Goal: Task Accomplishment & Management: Complete application form

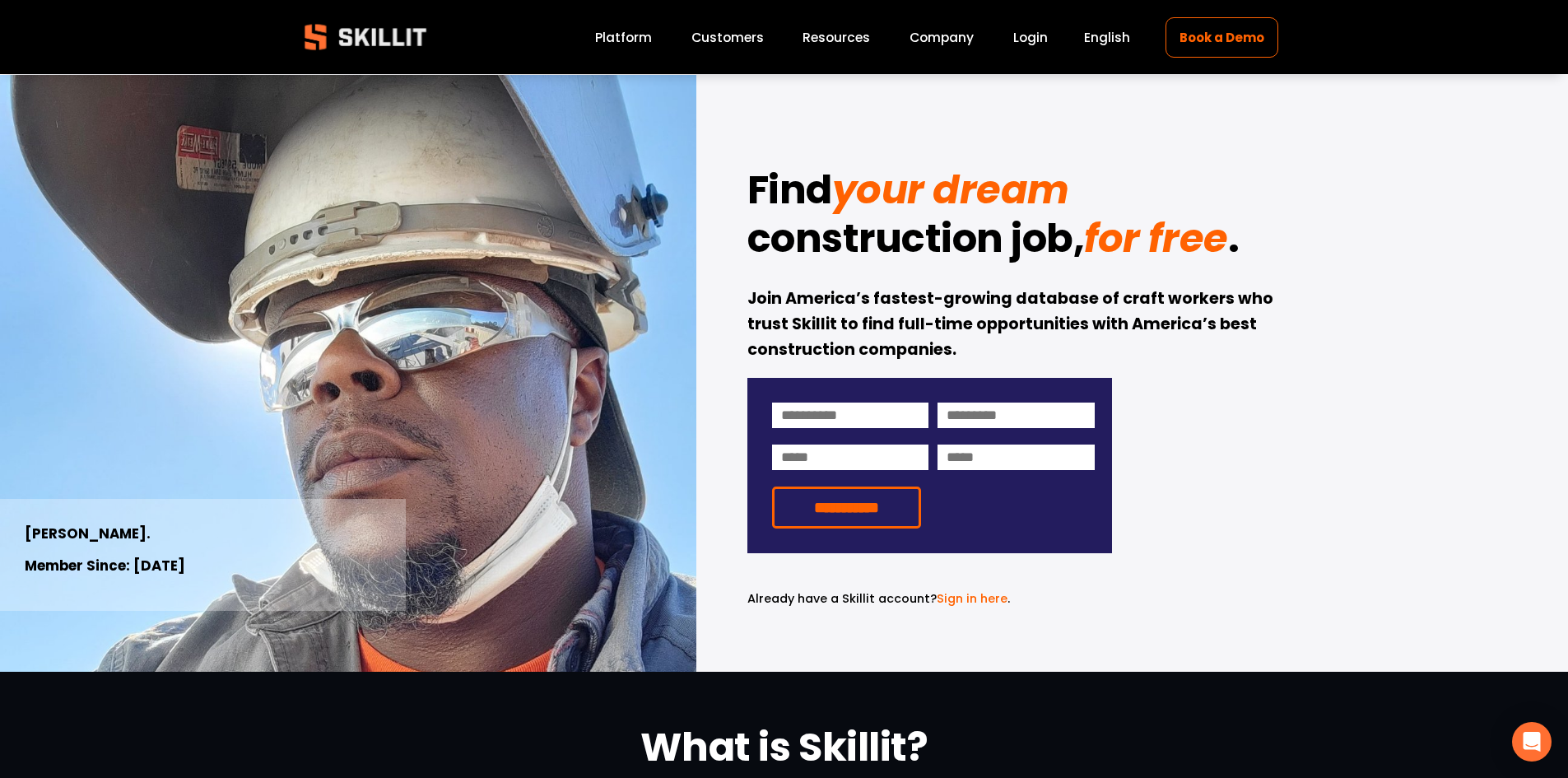
click at [632, 42] on link "Platform" at bounding box center [623, 37] width 57 height 23
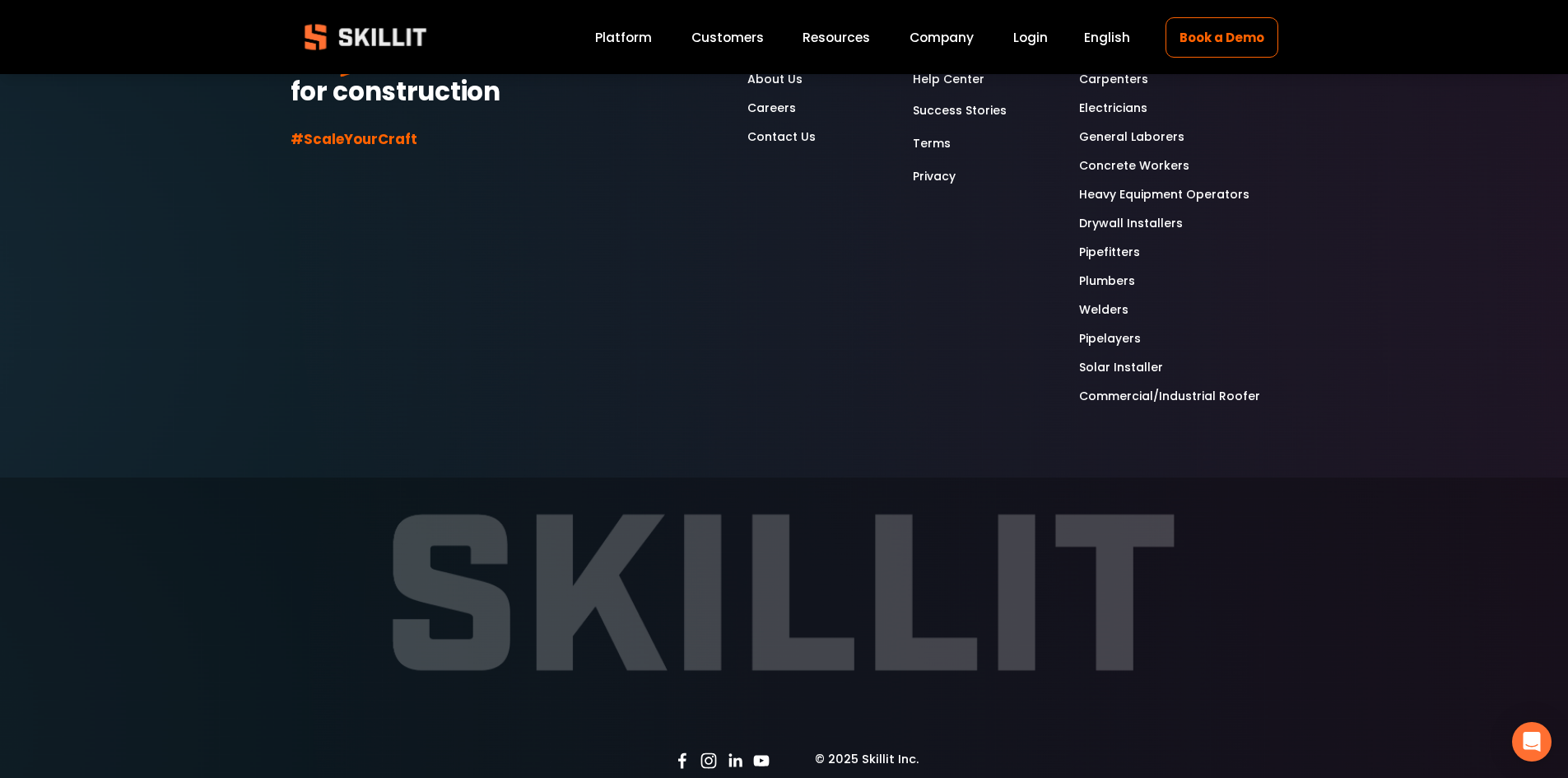
scroll to position [4455, 0]
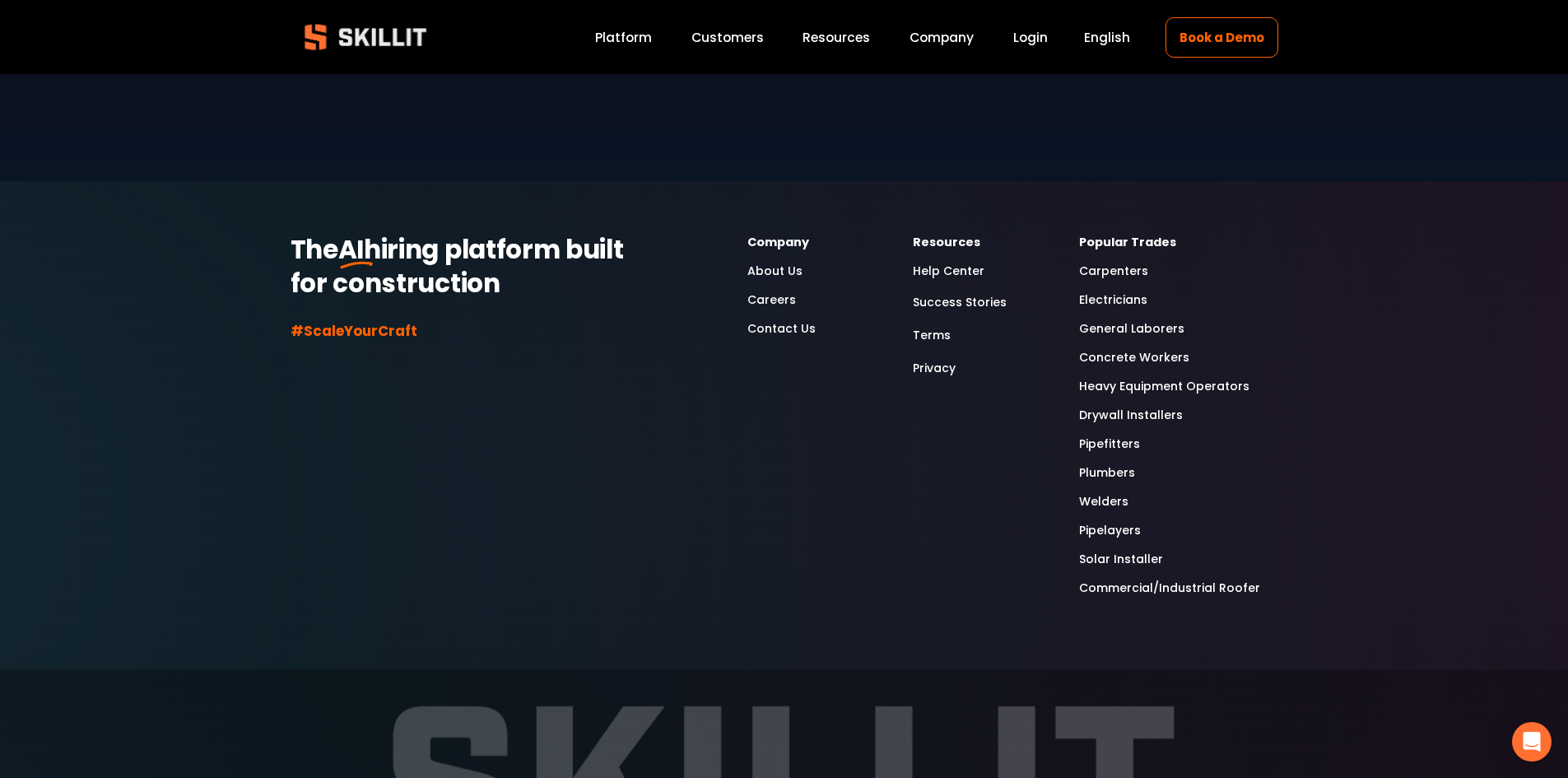
click at [1095, 492] on link "Welders" at bounding box center [1103, 501] width 49 height 19
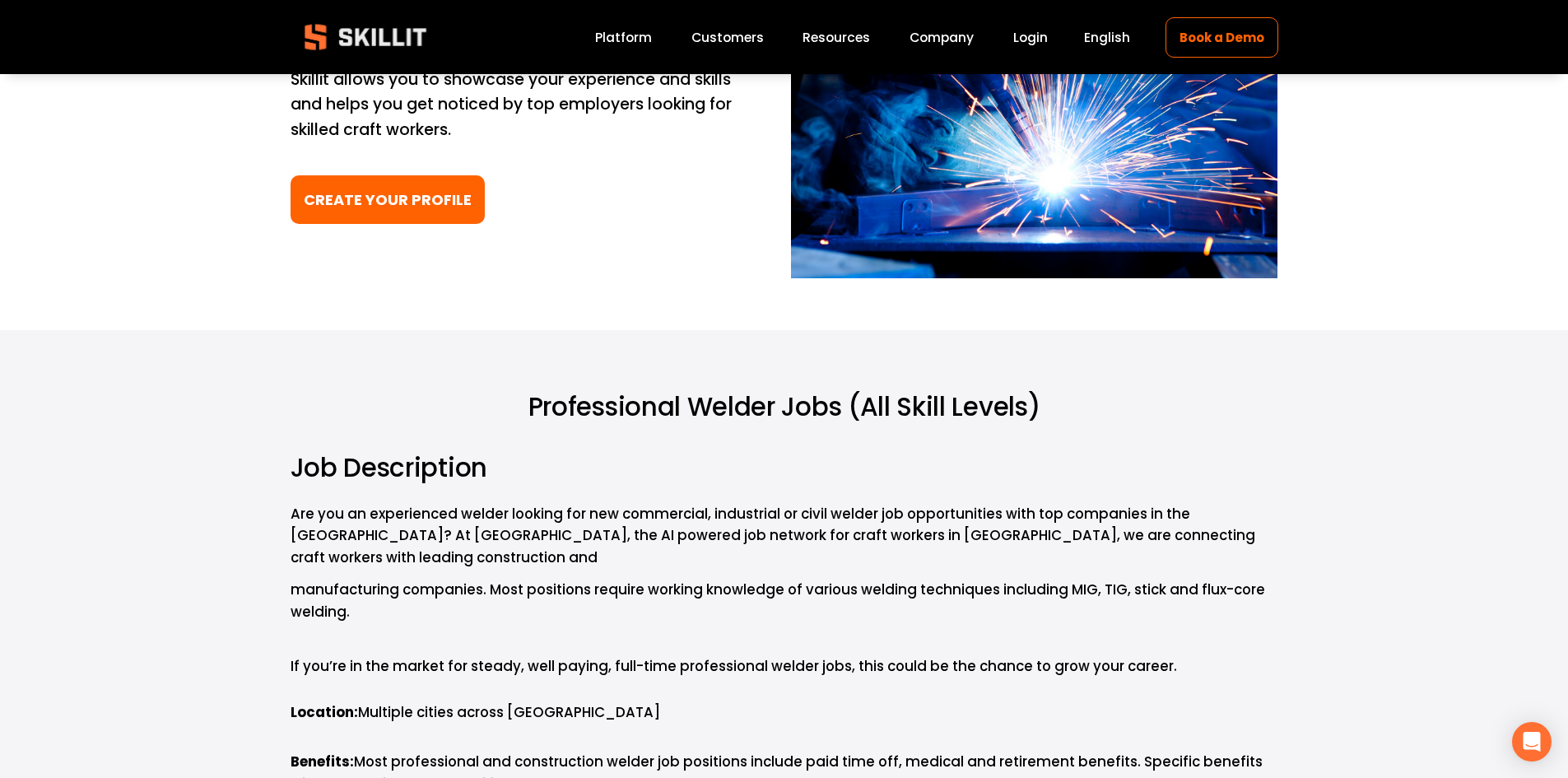
scroll to position [274, 0]
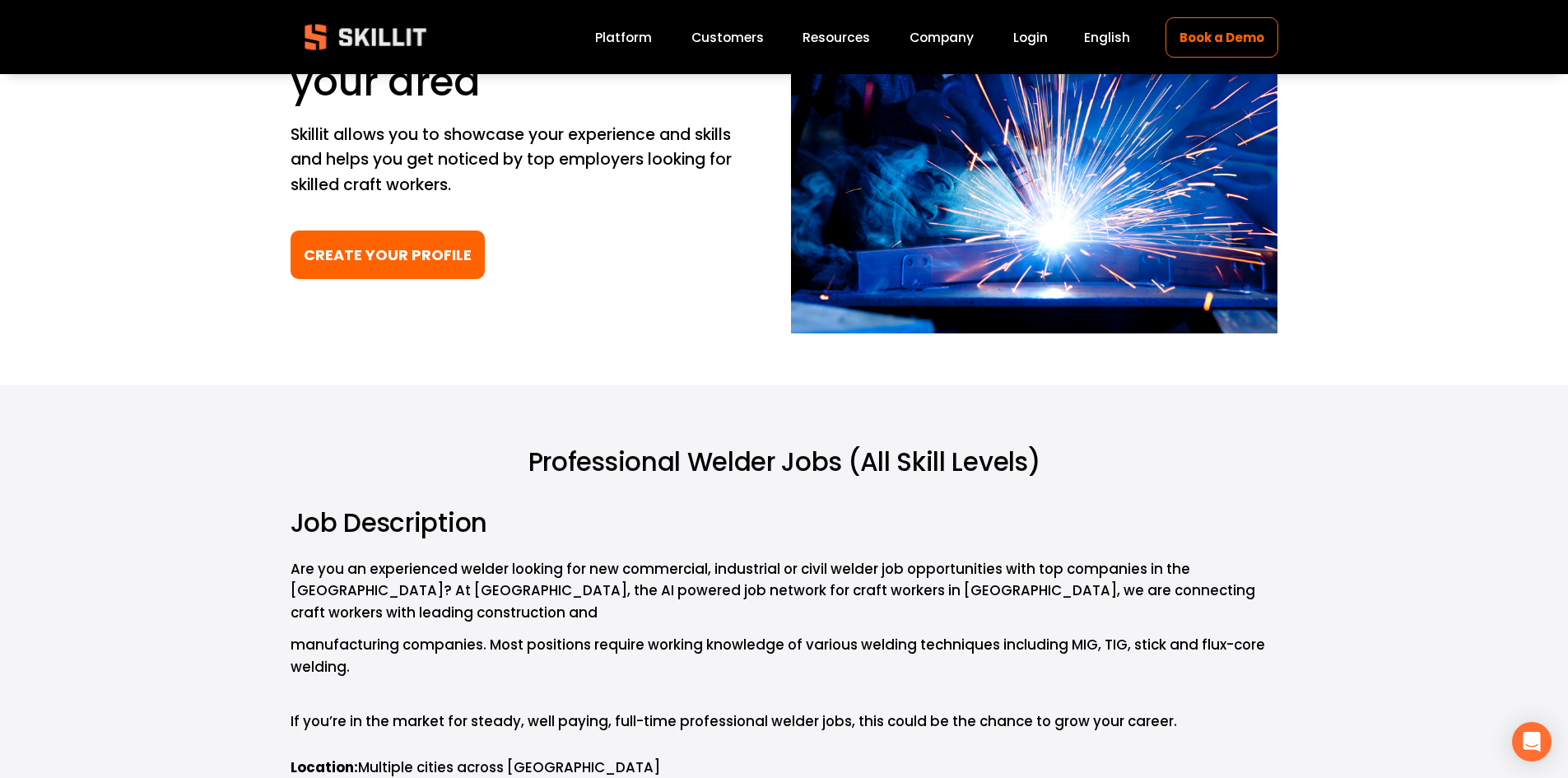
click at [366, 269] on link "CREATE YOUR PROFILE" at bounding box center [387, 255] width 195 height 49
